Goal: Task Accomplishment & Management: Manage account settings

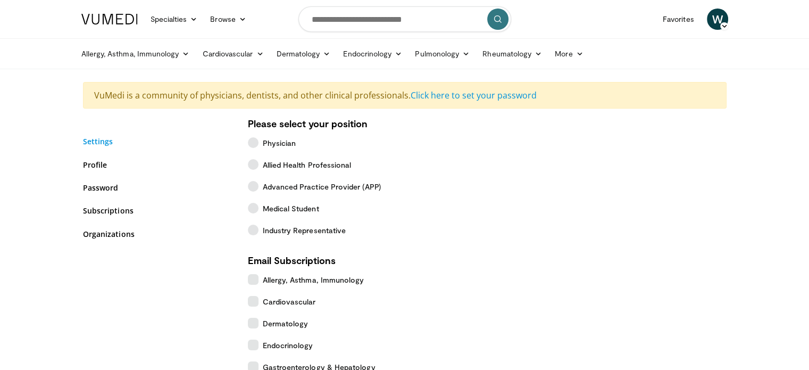
click at [109, 142] on link "Settings" at bounding box center [157, 141] width 149 height 11
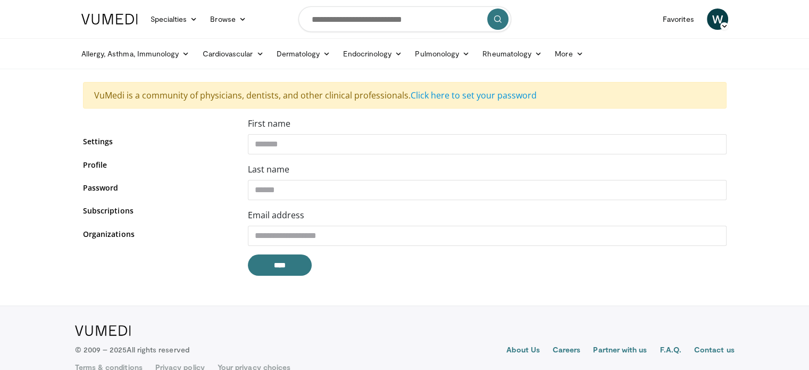
scroll to position [19, 0]
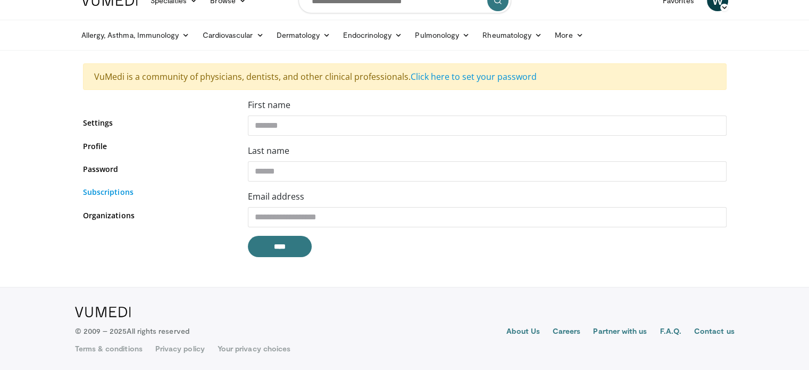
click at [115, 194] on link "Subscriptions" at bounding box center [157, 191] width 149 height 11
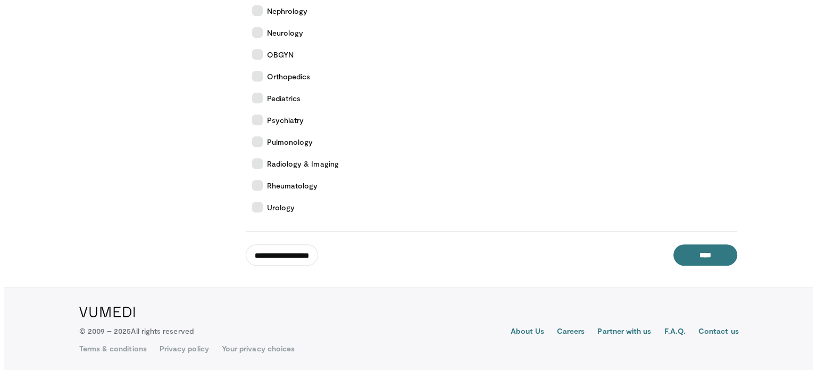
scroll to position [466, 0]
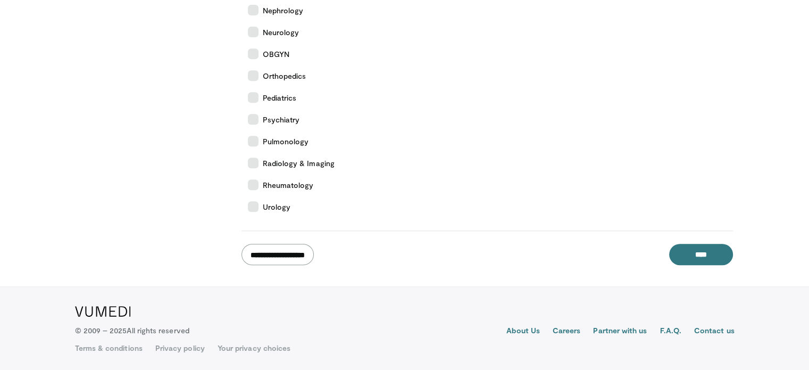
click at [273, 258] on input "**********" at bounding box center [278, 254] width 72 height 21
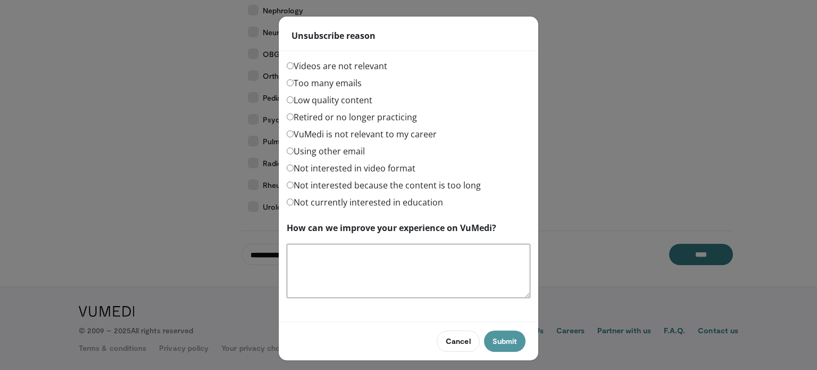
click at [504, 342] on button "Submit" at bounding box center [505, 340] width 42 height 21
